Goal: Task Accomplishment & Management: Use online tool/utility

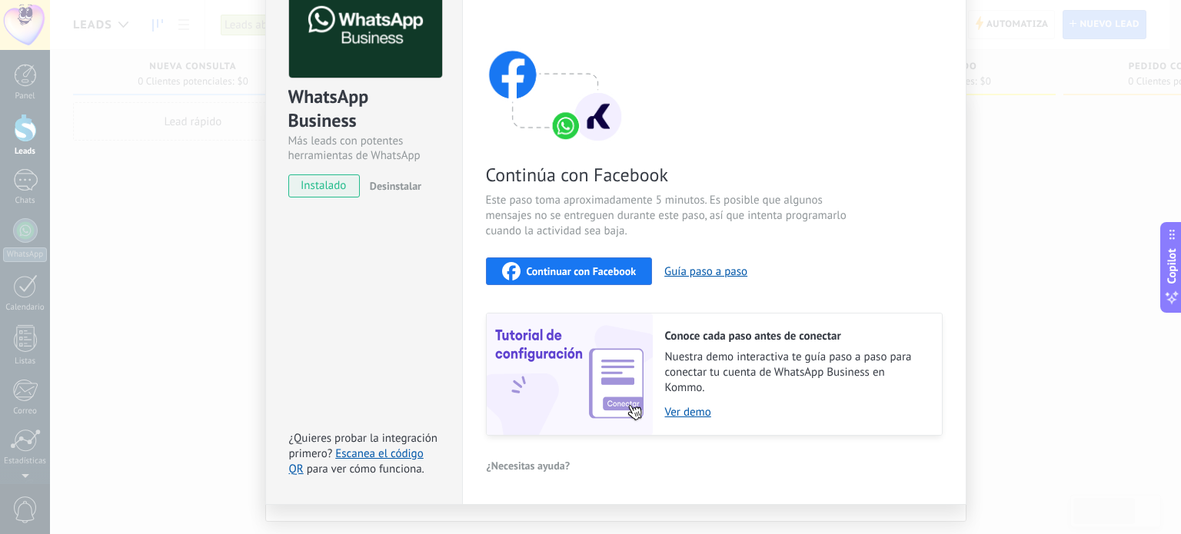
click at [587, 274] on span "Continuar con Facebook" at bounding box center [582, 271] width 110 height 11
click at [584, 267] on span "Continuar con Facebook" at bounding box center [582, 271] width 110 height 11
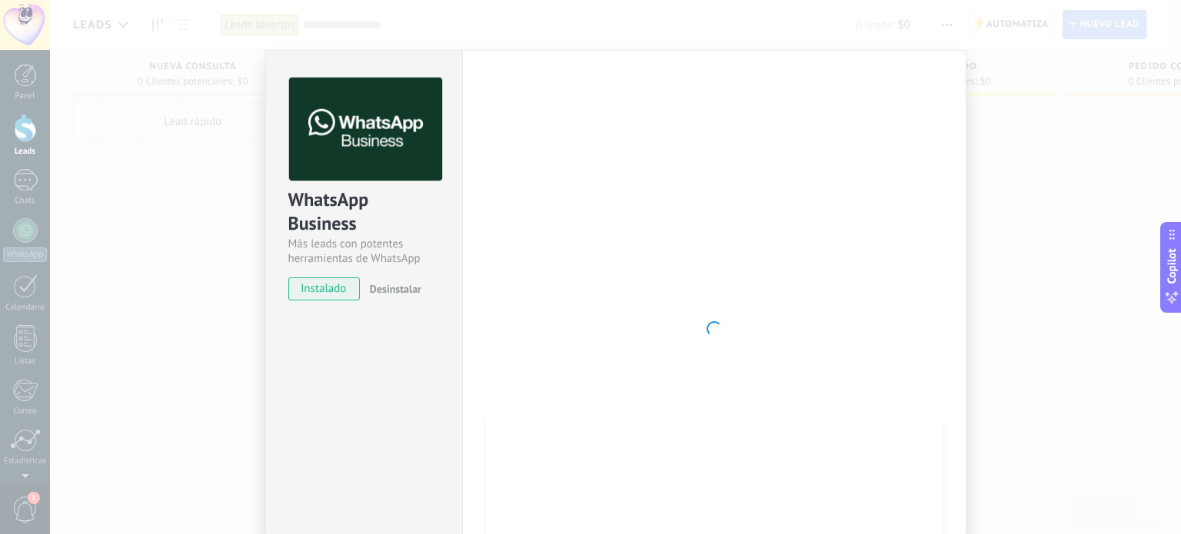
scroll to position [130, 0]
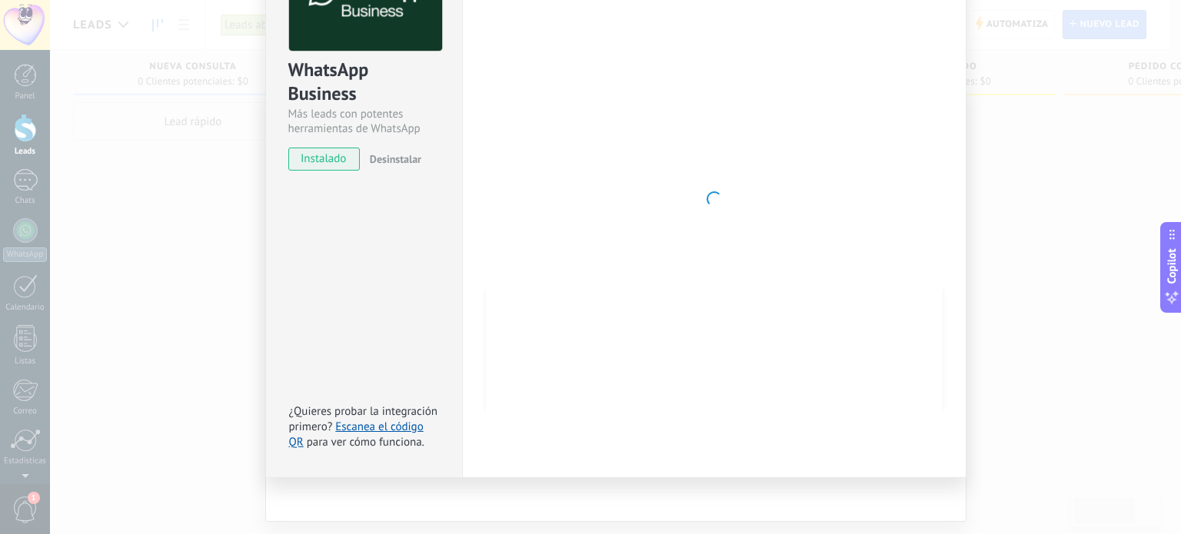
click at [637, 251] on div at bounding box center [714, 199] width 457 height 503
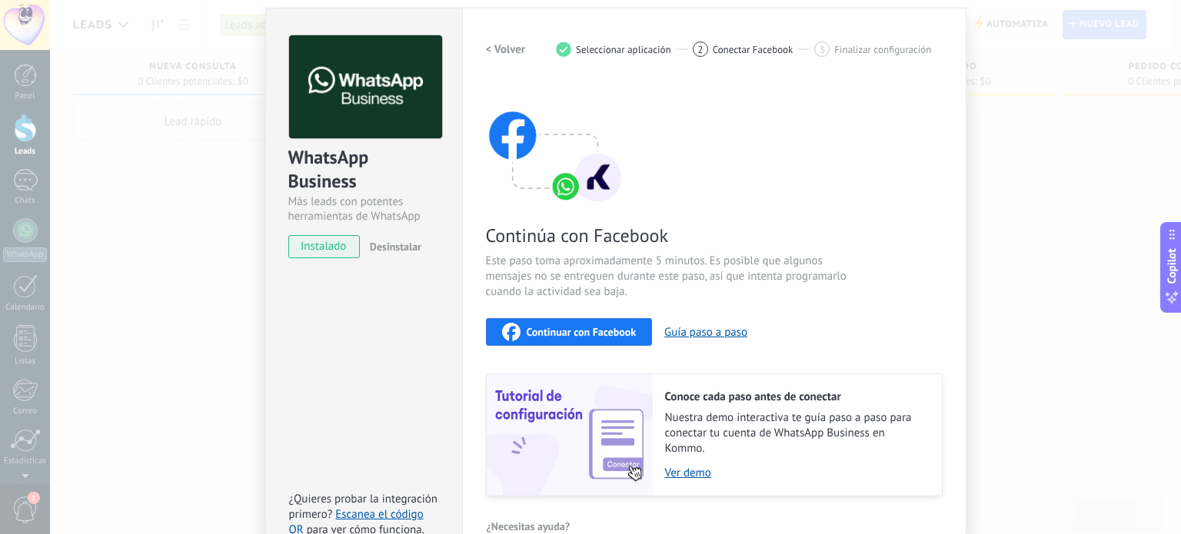
scroll to position [0, 0]
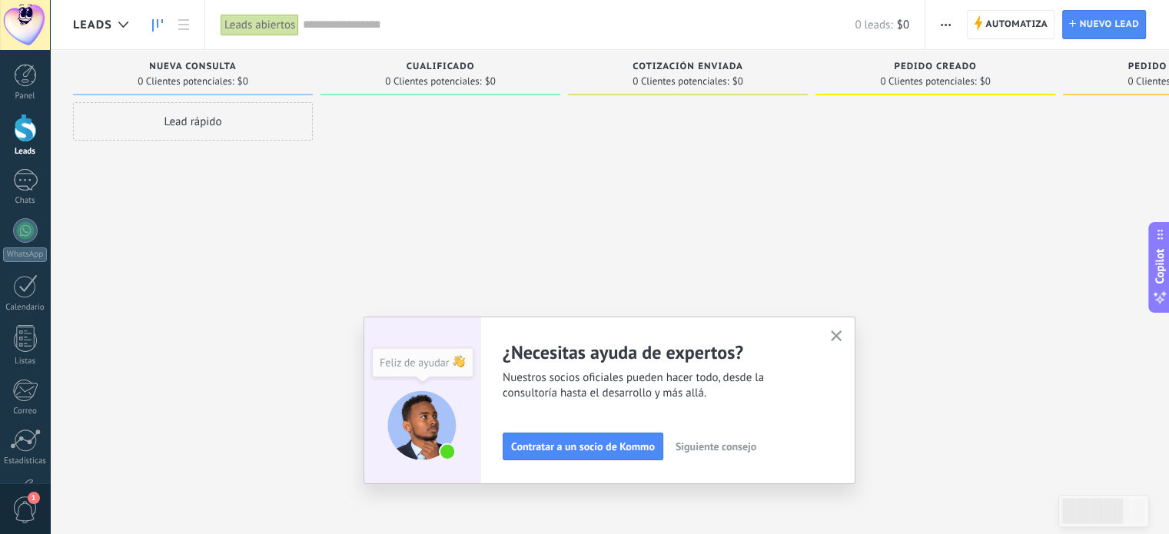
click at [833, 340] on button "button" at bounding box center [836, 337] width 19 height 21
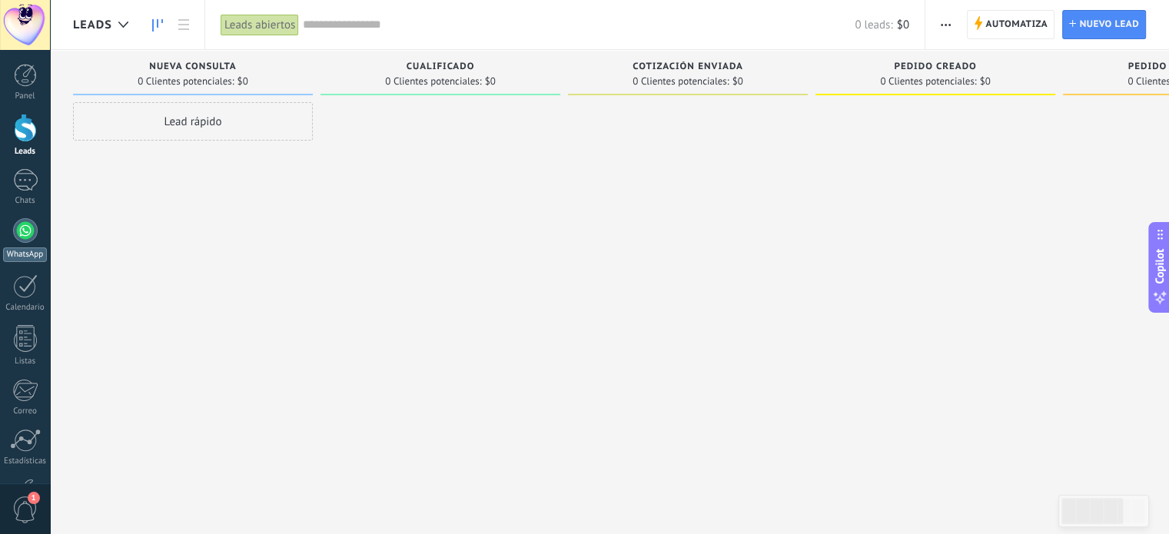
click at [35, 250] on div "WhatsApp" at bounding box center [25, 255] width 44 height 15
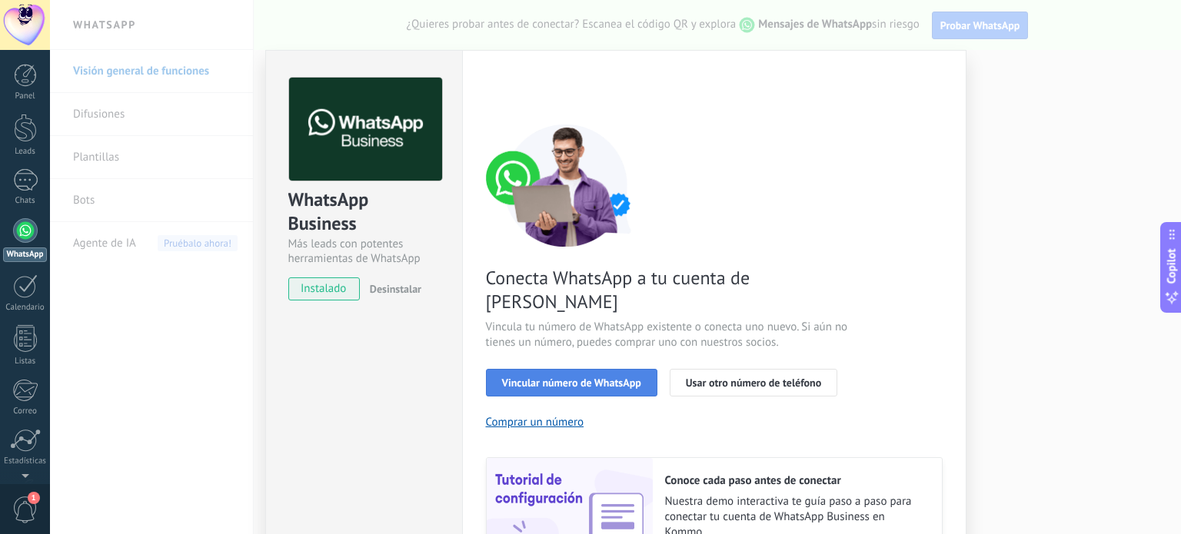
click at [590, 369] on button "Vincular número de WhatsApp" at bounding box center [571, 383] width 171 height 28
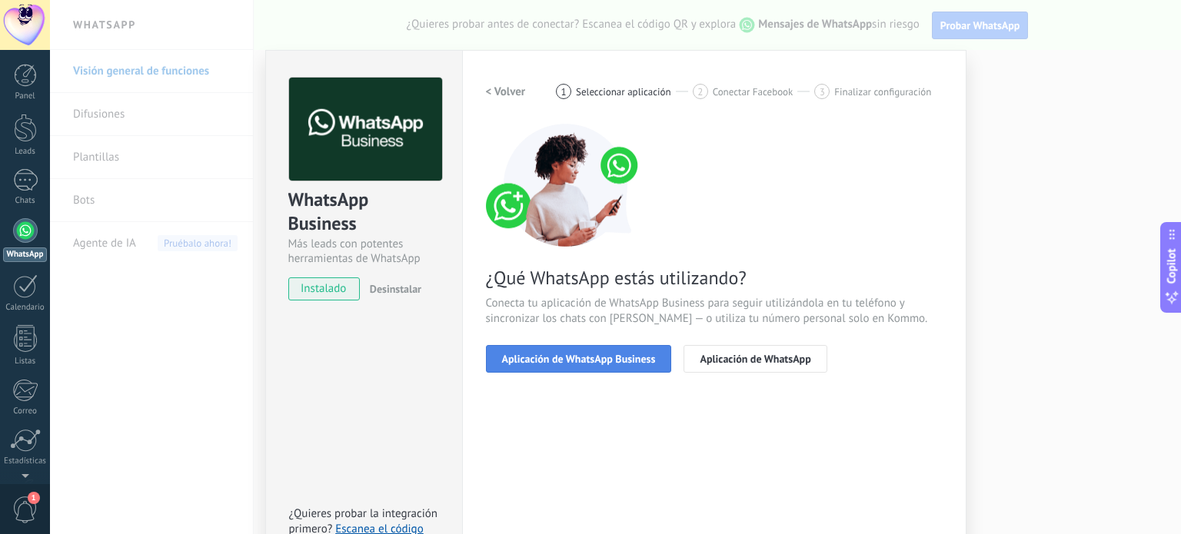
click at [590, 367] on button "Aplicación de WhatsApp Business" at bounding box center [579, 359] width 186 height 28
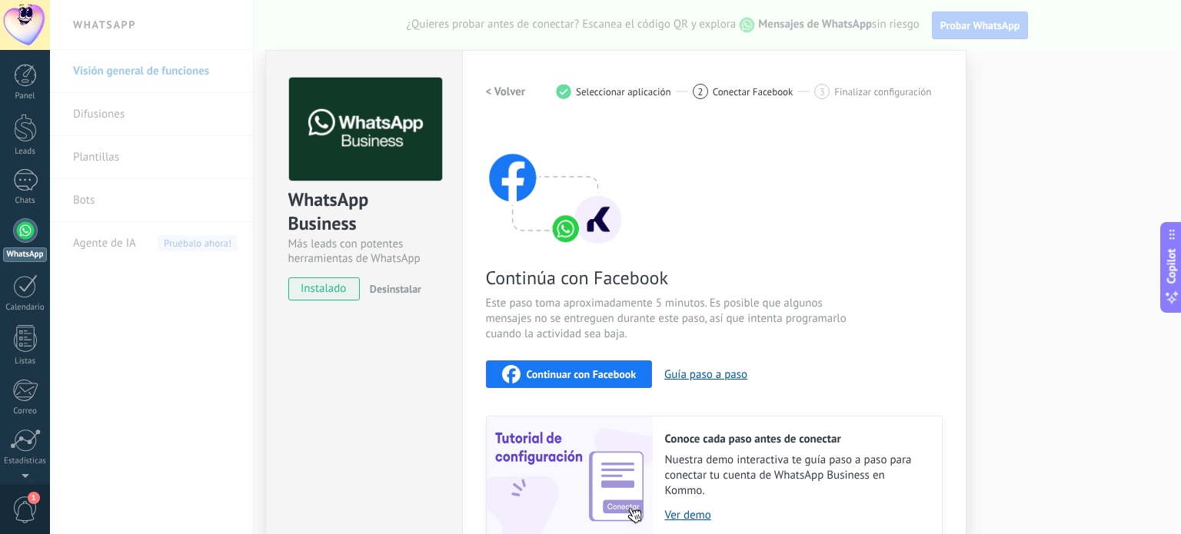
click at [590, 369] on span "Continuar con Facebook" at bounding box center [582, 374] width 110 height 11
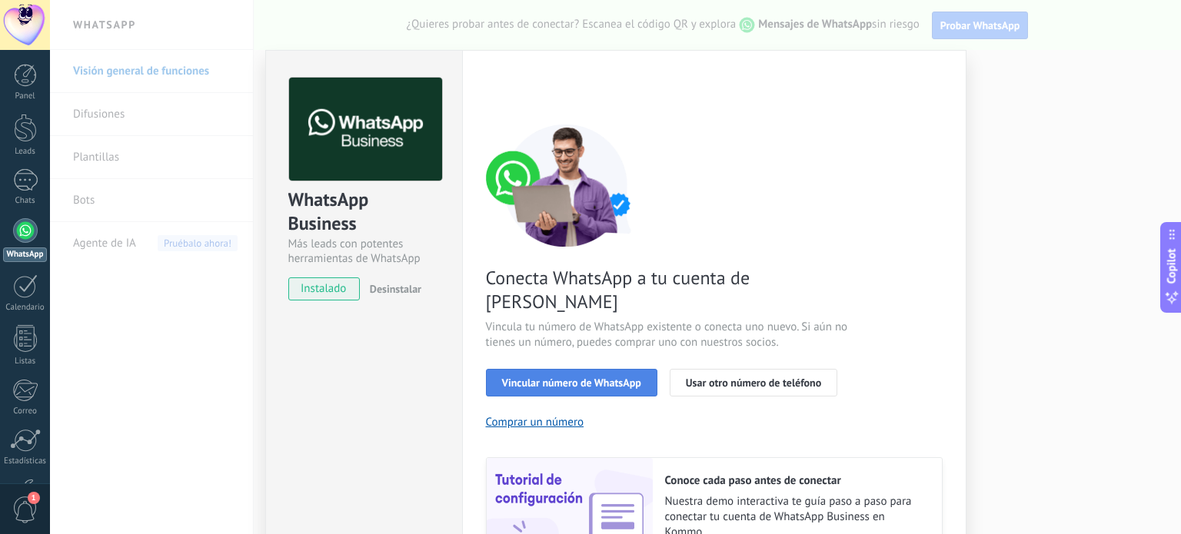
click at [514, 377] on span "Vincular número de WhatsApp" at bounding box center [571, 382] width 139 height 11
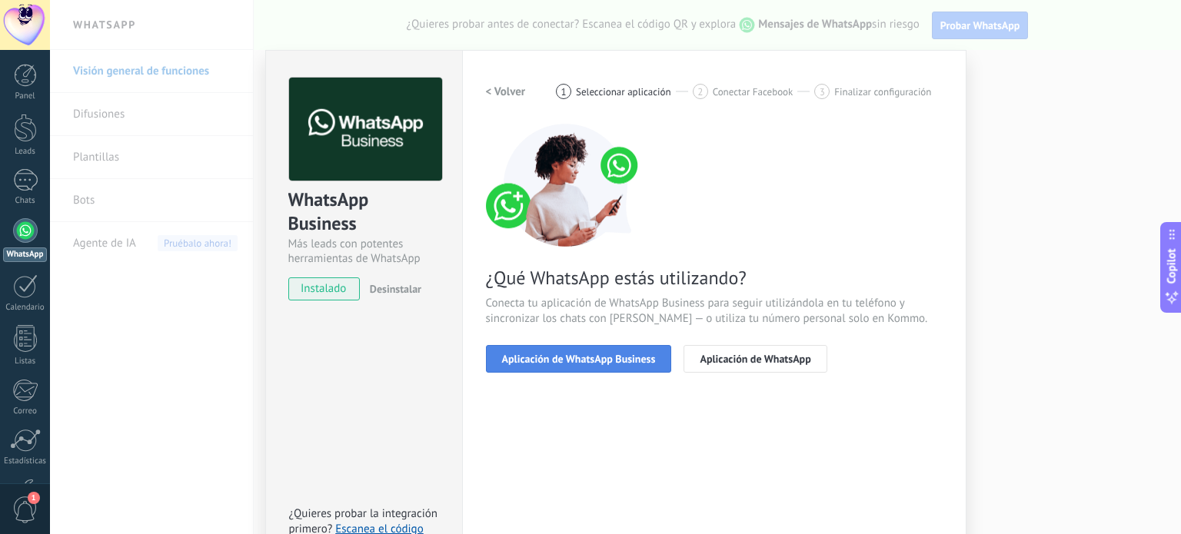
click at [517, 357] on span "Aplicación de WhatsApp Business" at bounding box center [579, 359] width 154 height 11
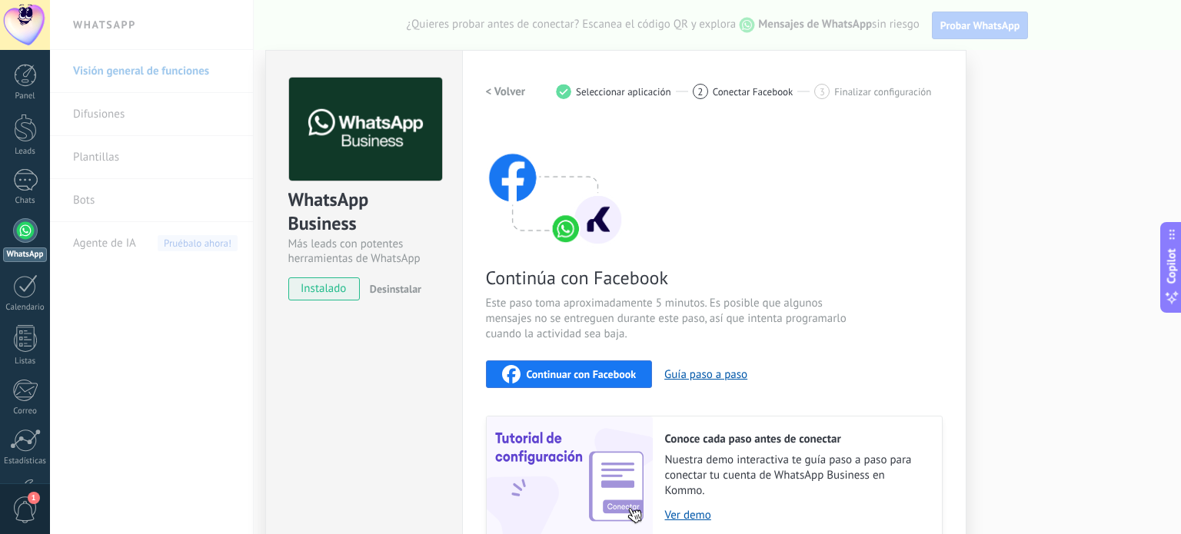
click at [589, 365] on div "Continuar con Facebook" at bounding box center [569, 374] width 135 height 18
click at [1110, 132] on div "WhatsApp Business Más leads con potentes herramientas de WhatsApp instalado Des…" at bounding box center [615, 267] width 1131 height 534
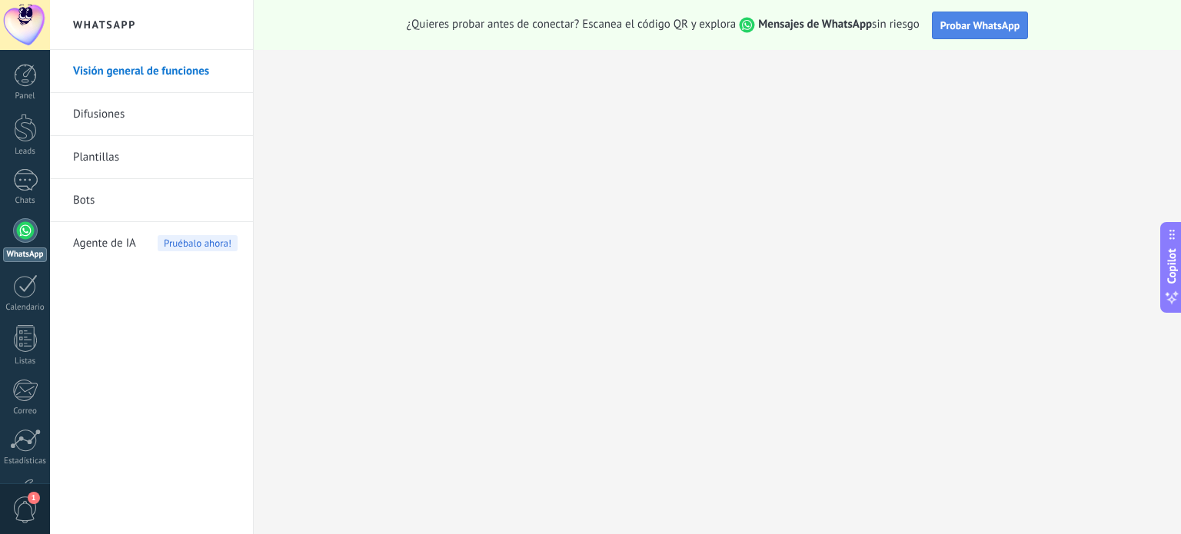
click at [969, 17] on button "Probar WhatsApp" at bounding box center [980, 26] width 97 height 28
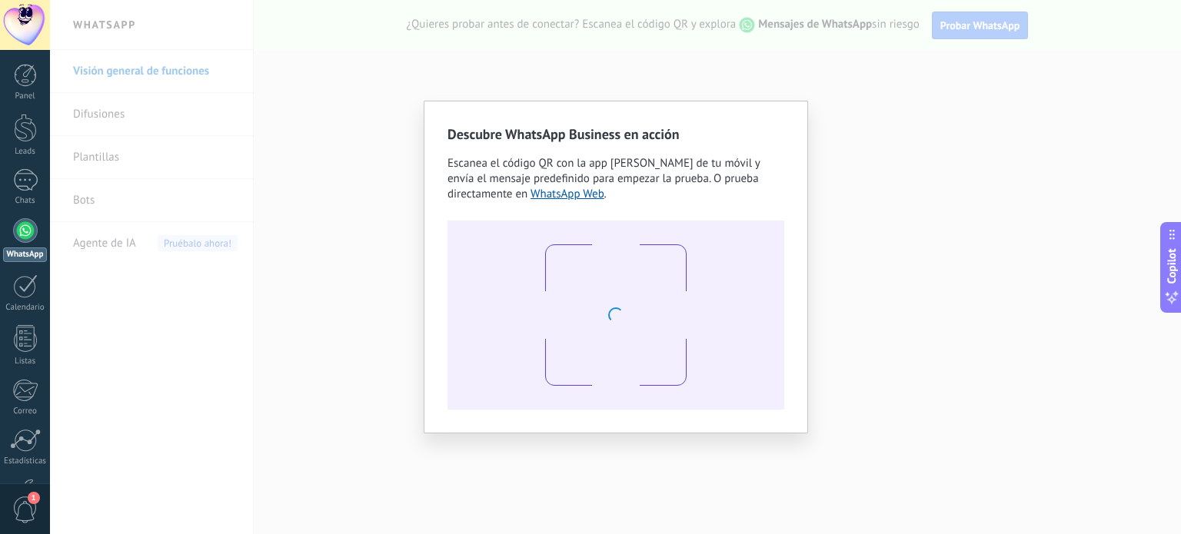
click at [856, 166] on div "Descubre WhatsApp Business en acción Escanea el código QR con la app de cámara …" at bounding box center [615, 267] width 1131 height 534
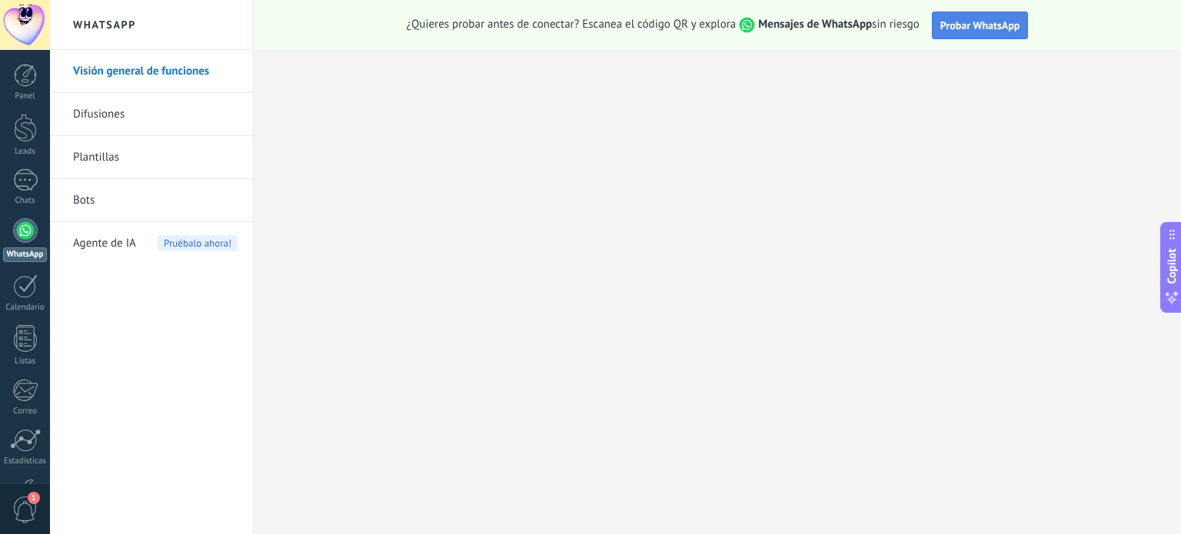
click at [966, 30] on span "Probar WhatsApp" at bounding box center [980, 25] width 80 height 14
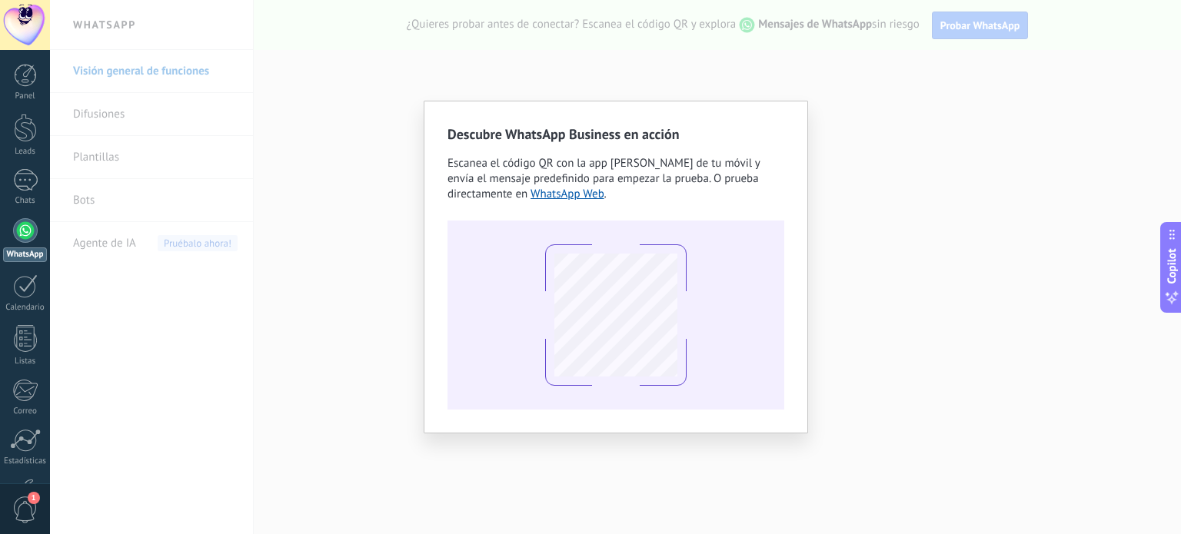
click at [704, 94] on div "Descubre WhatsApp Business en acción Escanea el código QR con la app de cámara …" at bounding box center [615, 267] width 1131 height 534
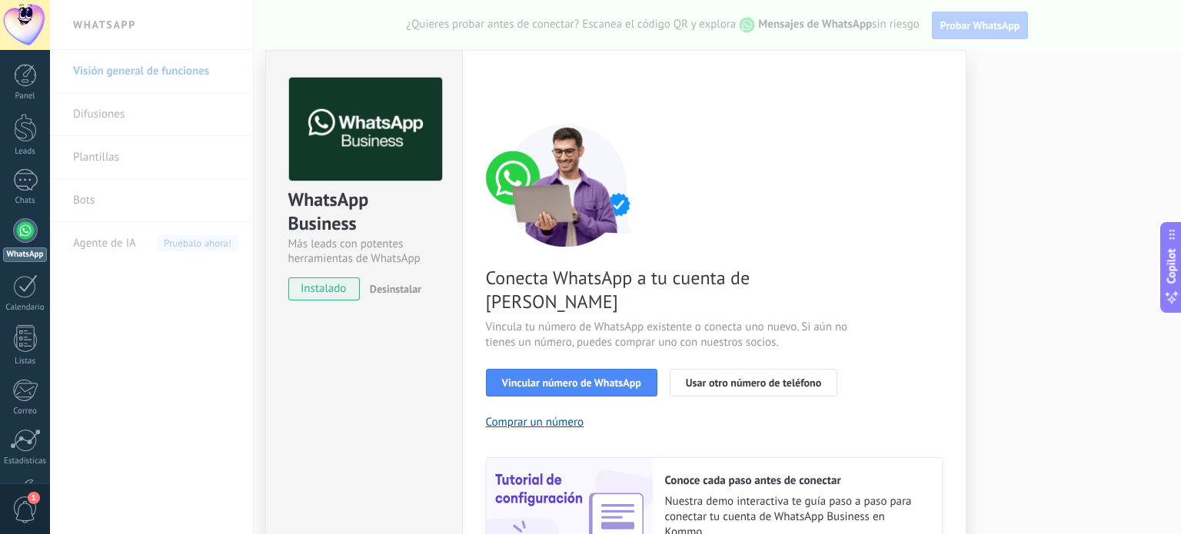
click at [534, 377] on span "Vincular número de WhatsApp" at bounding box center [571, 382] width 139 height 11
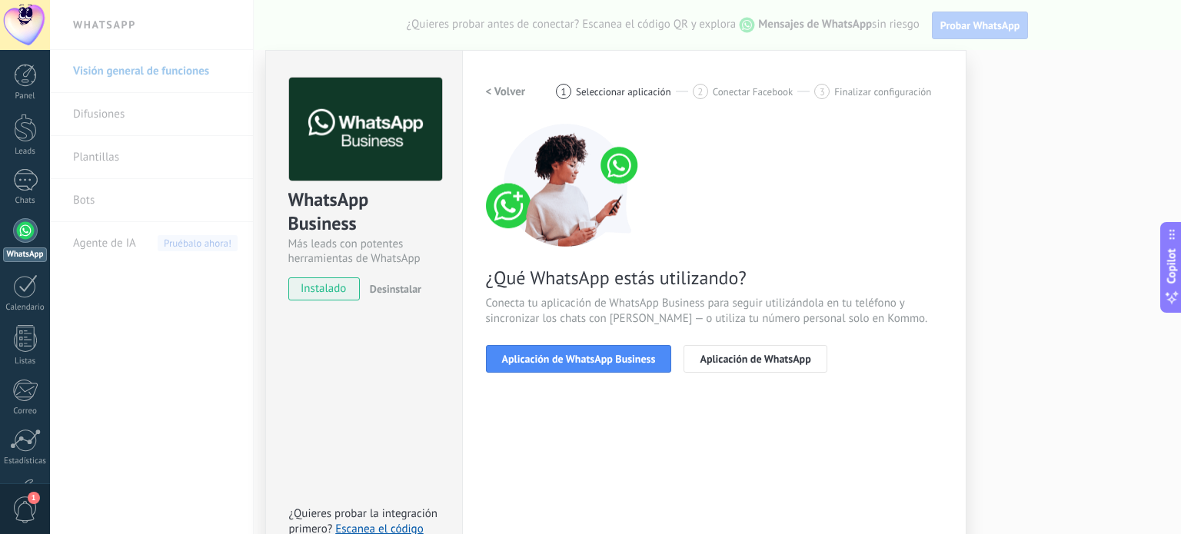
click at [534, 358] on span "Aplicación de WhatsApp Business" at bounding box center [579, 359] width 154 height 11
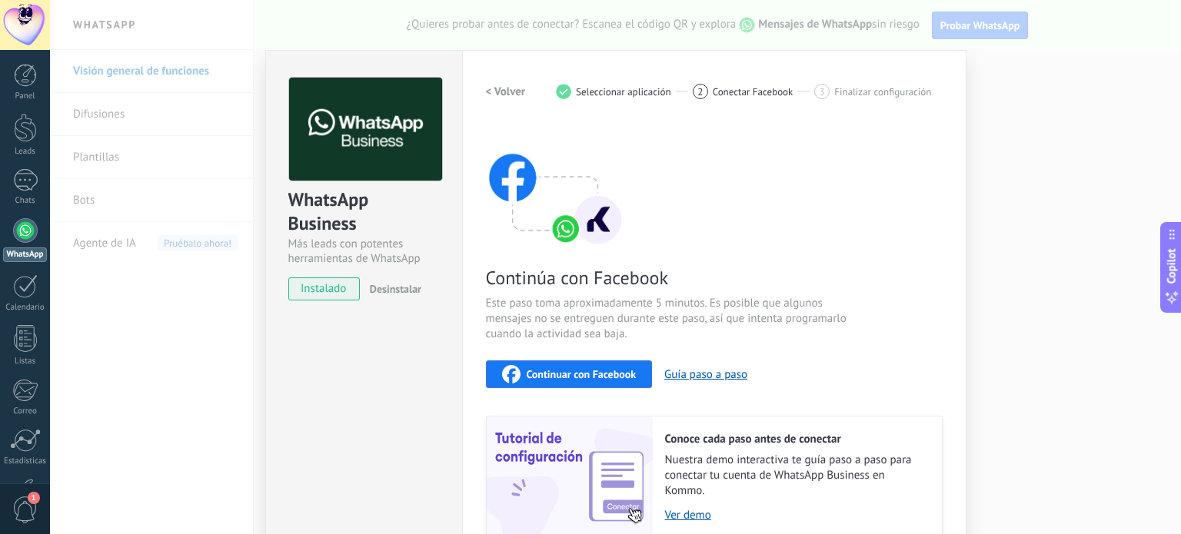
click at [547, 372] on span "Continuar con Facebook" at bounding box center [582, 374] width 110 height 11
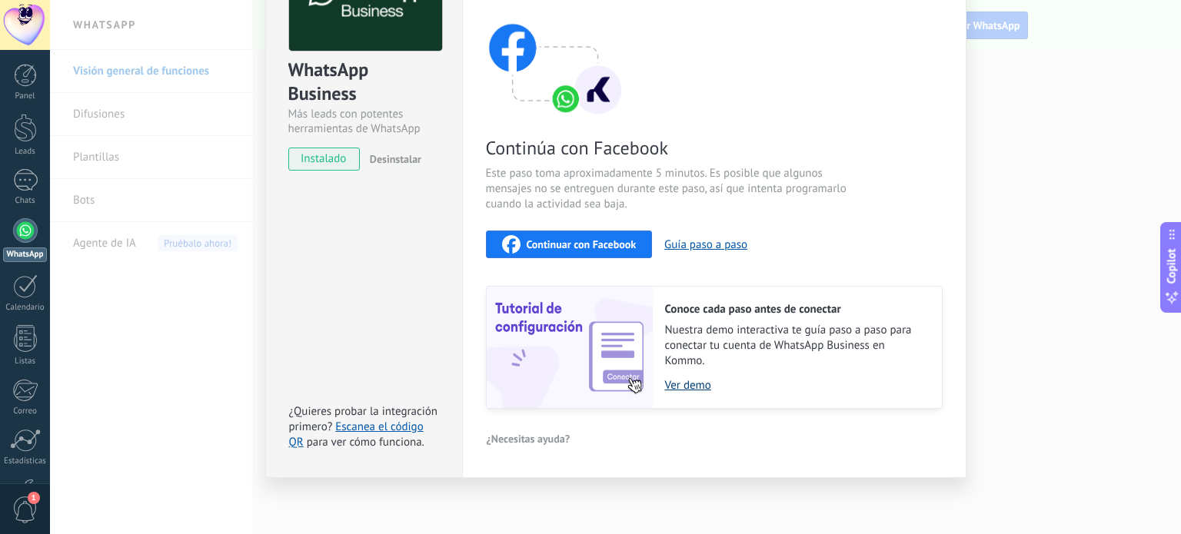
click at [700, 378] on link "Ver demo" at bounding box center [795, 385] width 261 height 15
click at [707, 384] on link "Ver demo" at bounding box center [795, 385] width 261 height 15
click at [587, 242] on span "Continuar con Facebook" at bounding box center [582, 244] width 110 height 11
